Goal: Navigation & Orientation: Find specific page/section

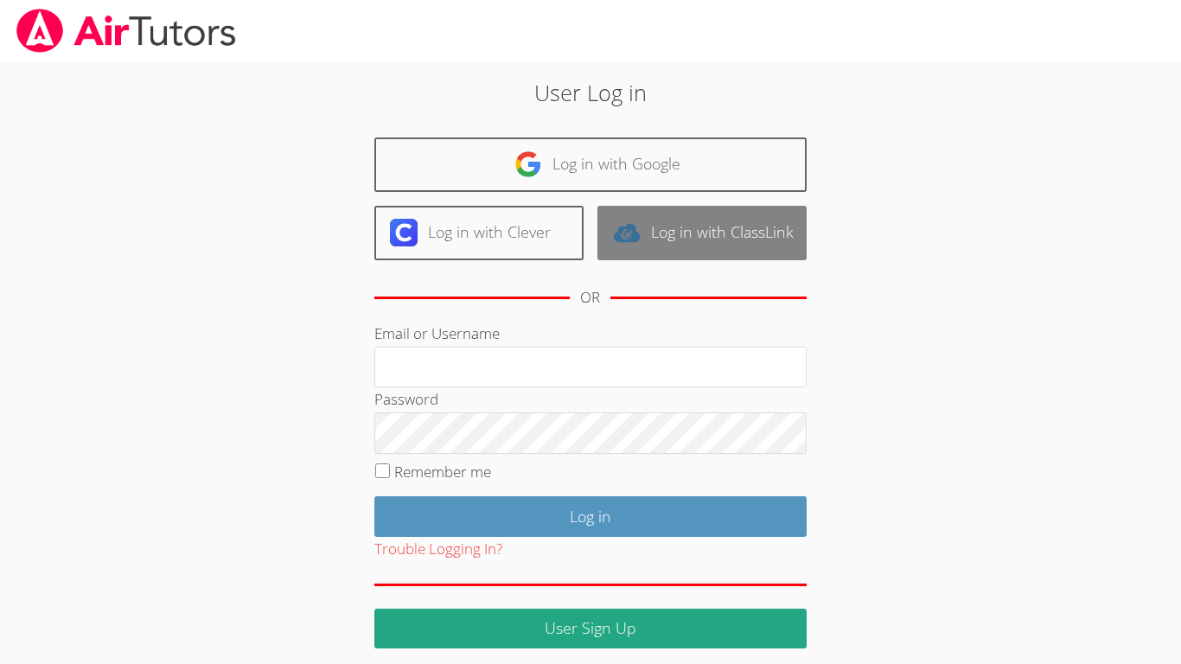
click at [698, 234] on link "Log in with ClassLink" at bounding box center [701, 233] width 209 height 54
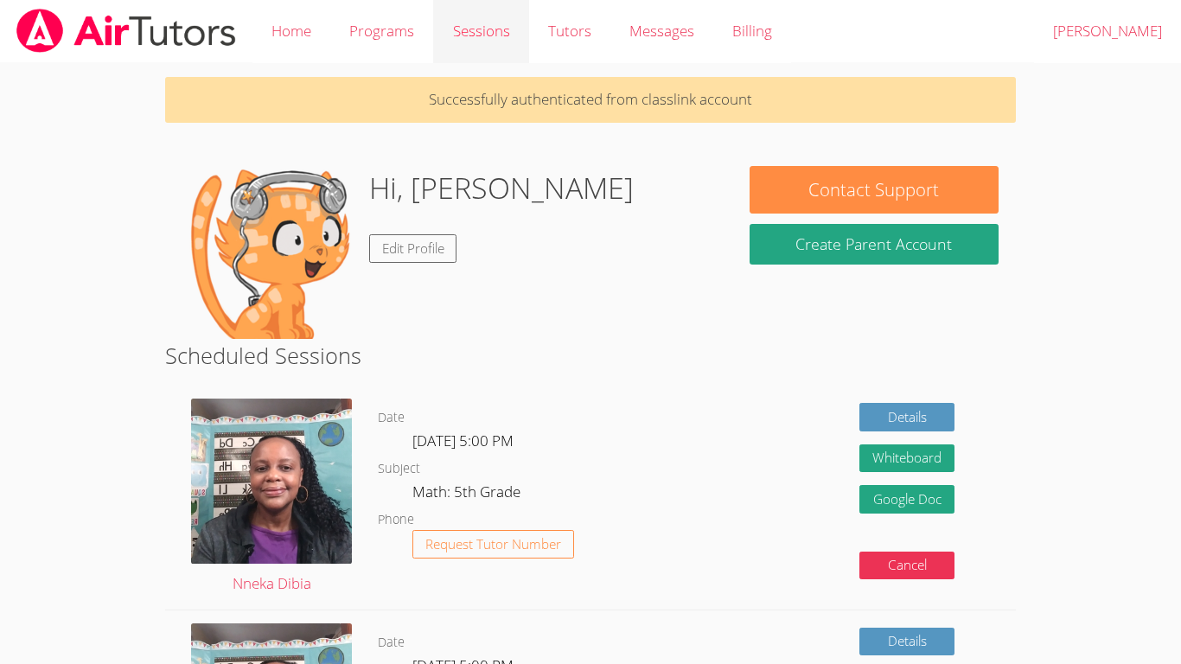
click at [494, 22] on link "Sessions" at bounding box center [480, 31] width 95 height 63
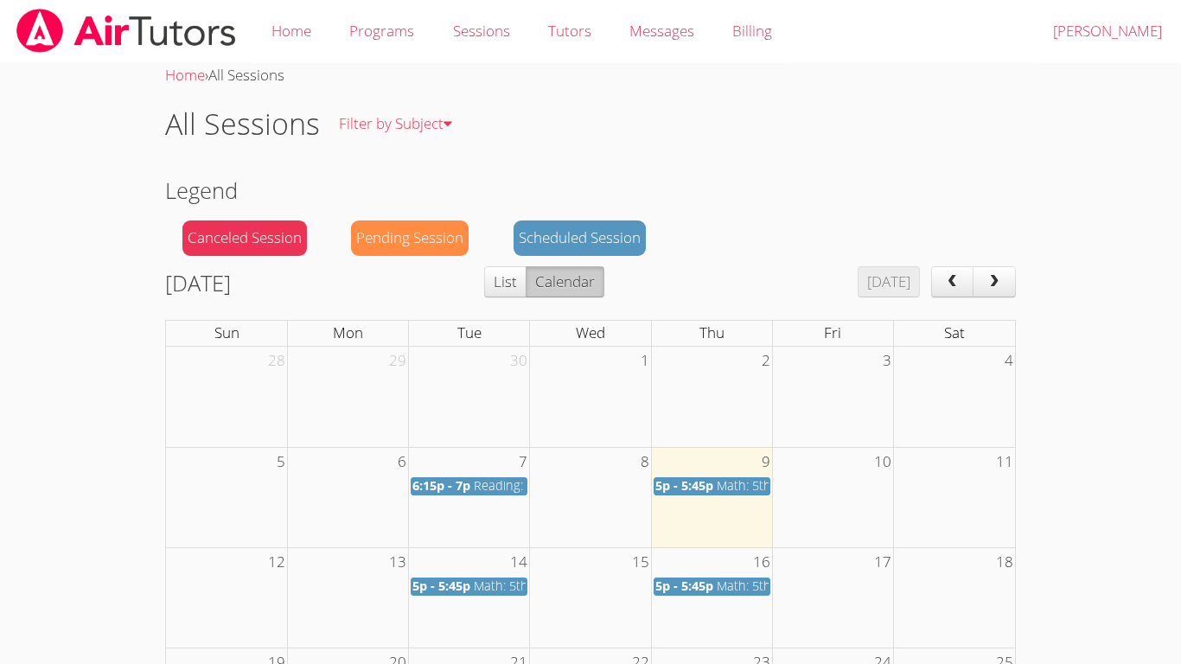
click at [501, 590] on span "Math: 5th Grade" at bounding box center [520, 586] width 93 height 16
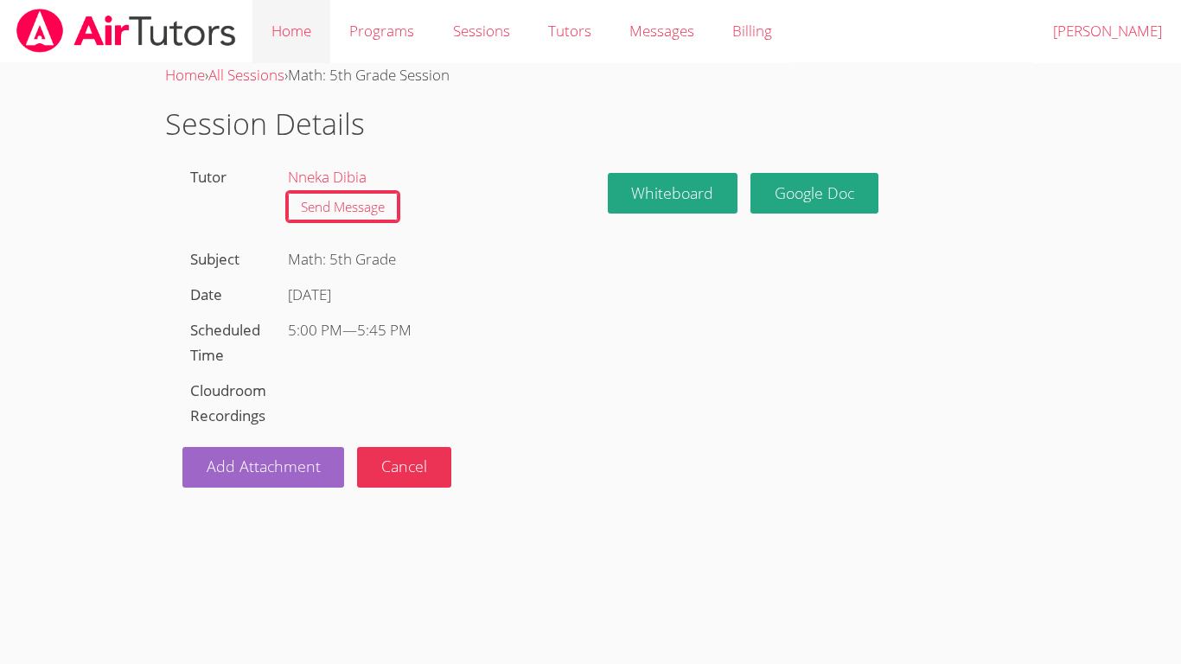
click at [277, 28] on link "Home" at bounding box center [291, 31] width 78 height 63
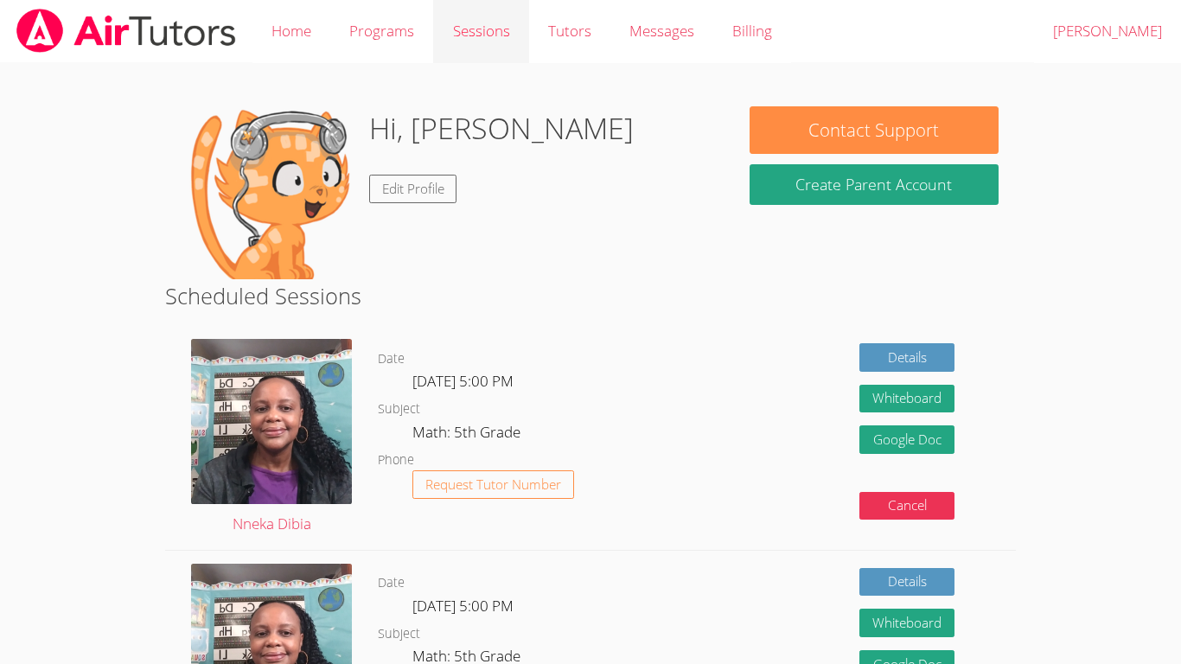
click at [495, 24] on link "Sessions" at bounding box center [480, 31] width 95 height 63
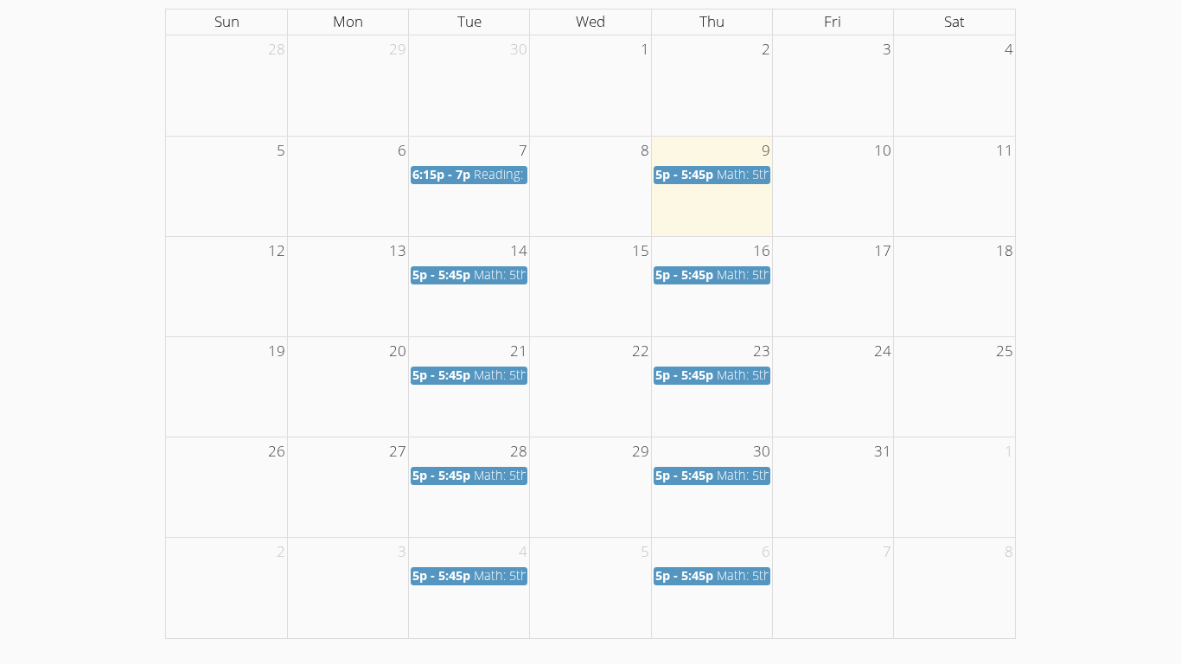
scroll to position [312, 0]
